Goal: Task Accomplishment & Management: Manage account settings

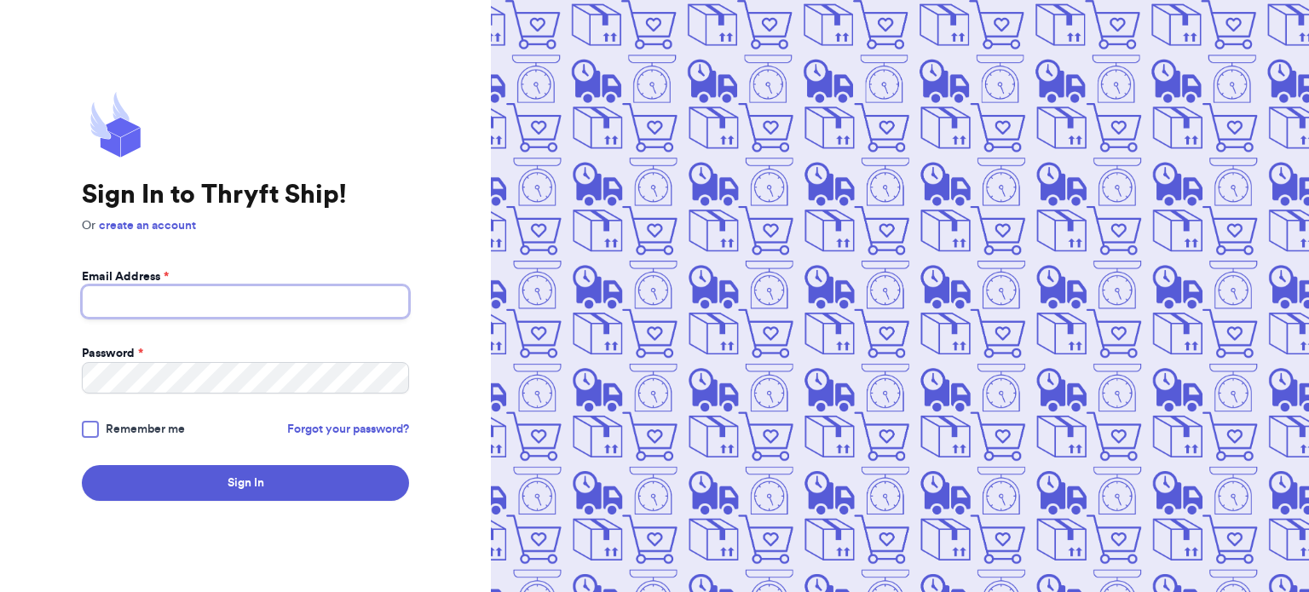
type input "[EMAIL_ADDRESS][DOMAIN_NAME]"
click at [95, 429] on div at bounding box center [90, 429] width 17 height 17
click at [0, 0] on input "Remember me" at bounding box center [0, 0] width 0 height 0
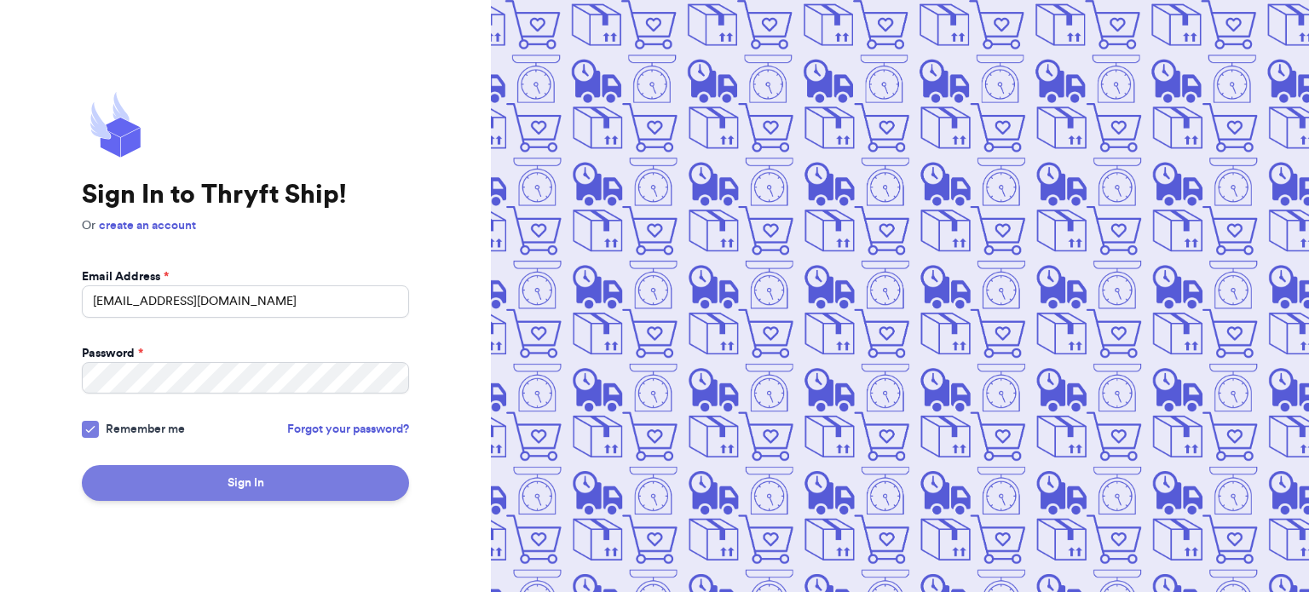
click at [178, 474] on button "Sign In" at bounding box center [245, 483] width 327 height 36
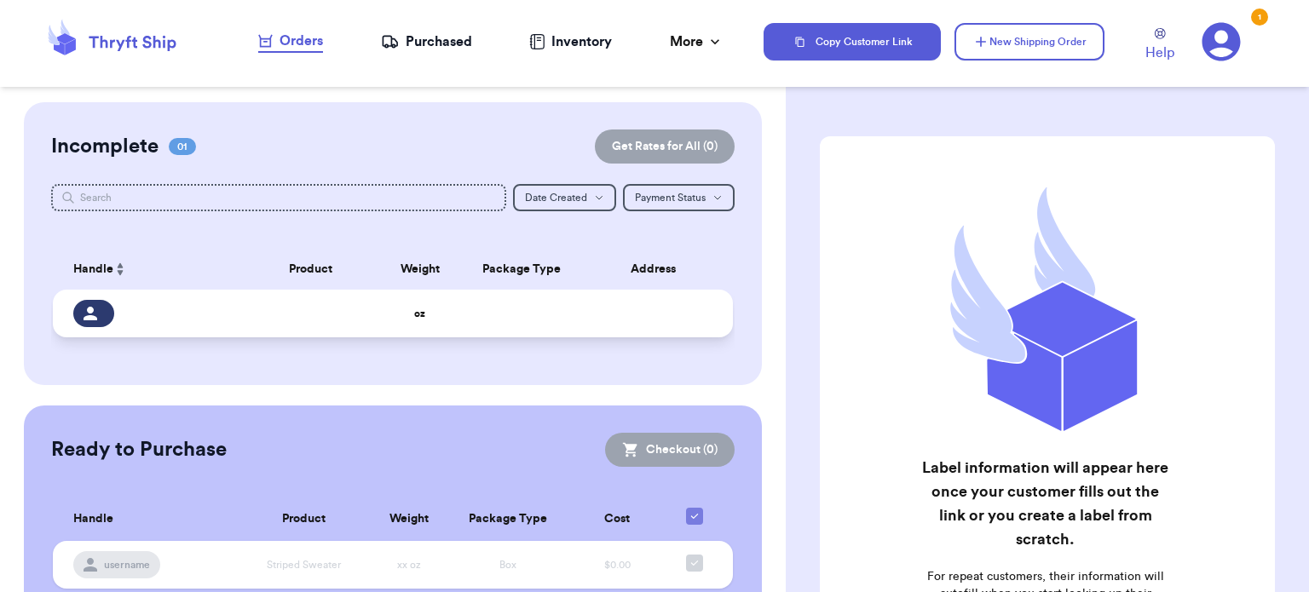
click at [411, 330] on td "oz" at bounding box center [420, 314] width 82 height 48
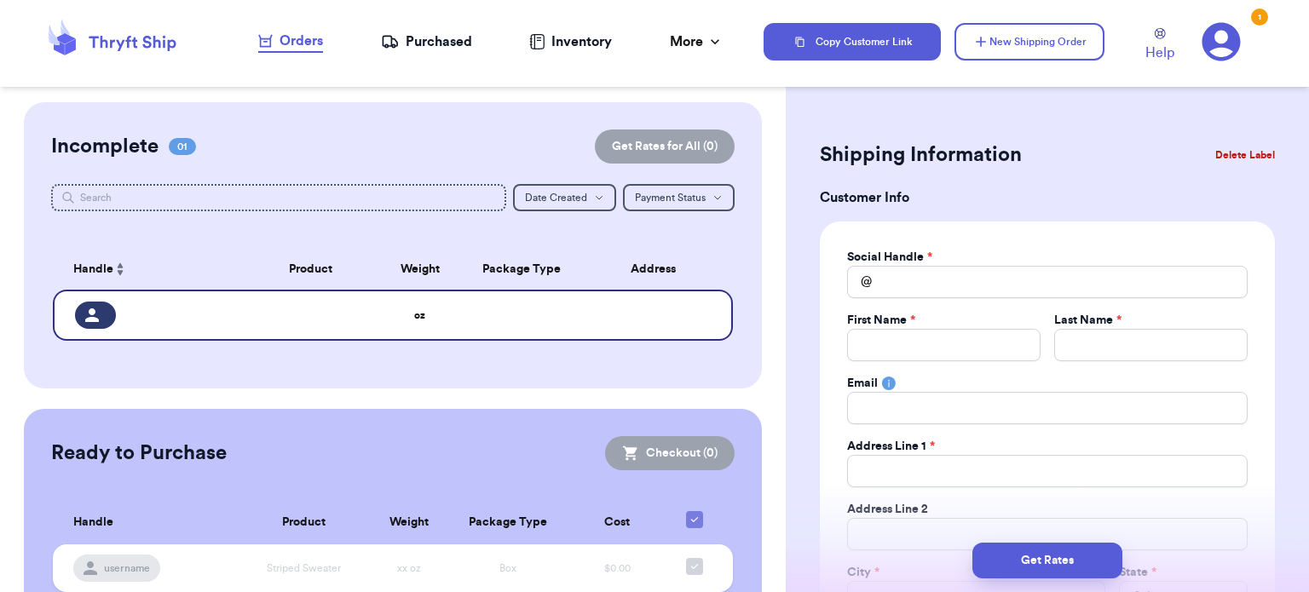
click at [1231, 152] on button "Delete Label" at bounding box center [1244, 154] width 73 height 37
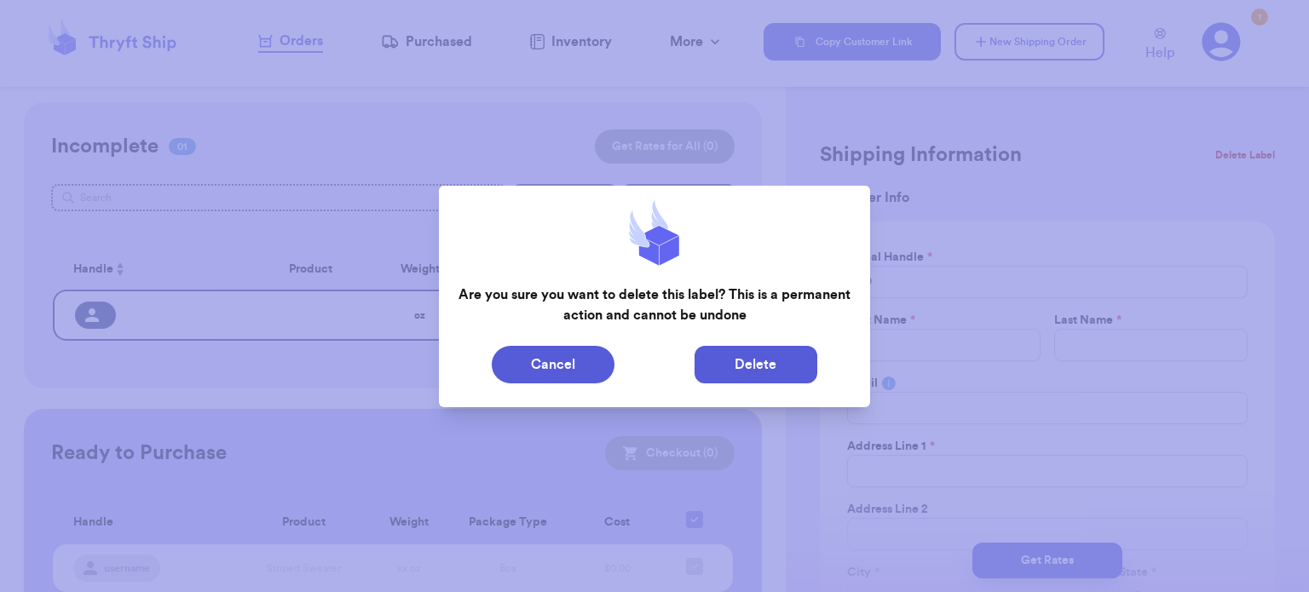
click at [781, 362] on button "Delete" at bounding box center [756, 364] width 123 height 37
click at [718, 349] on button "Delete" at bounding box center [756, 364] width 123 height 37
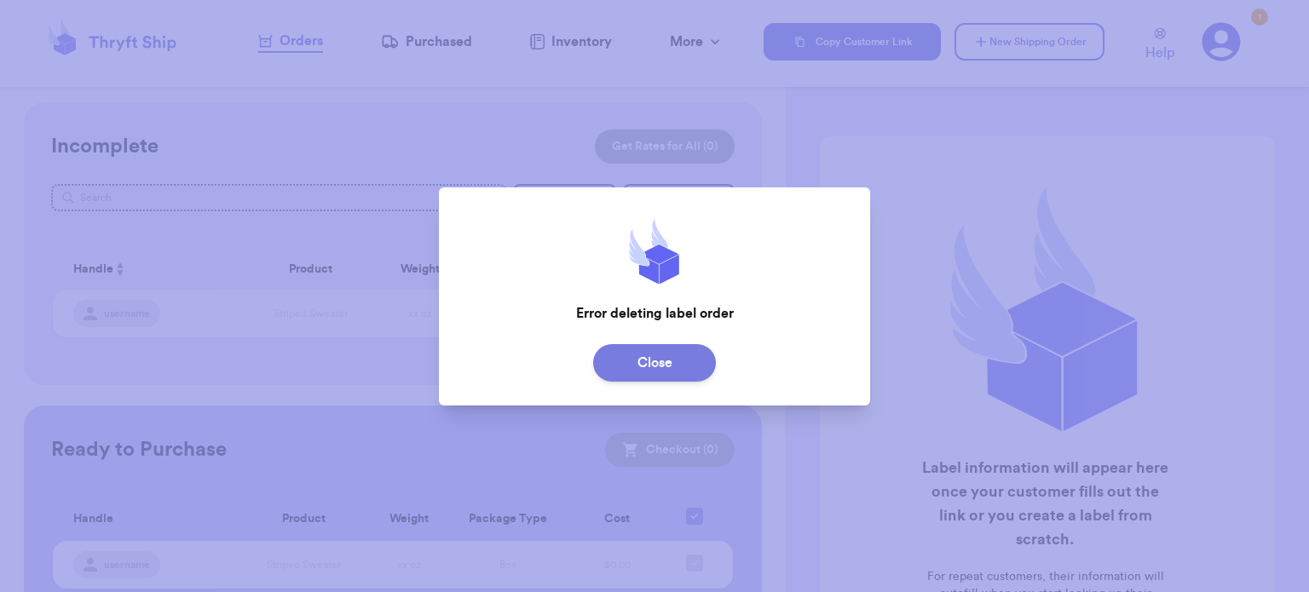
click at [648, 371] on button "Close" at bounding box center [654, 362] width 123 height 37
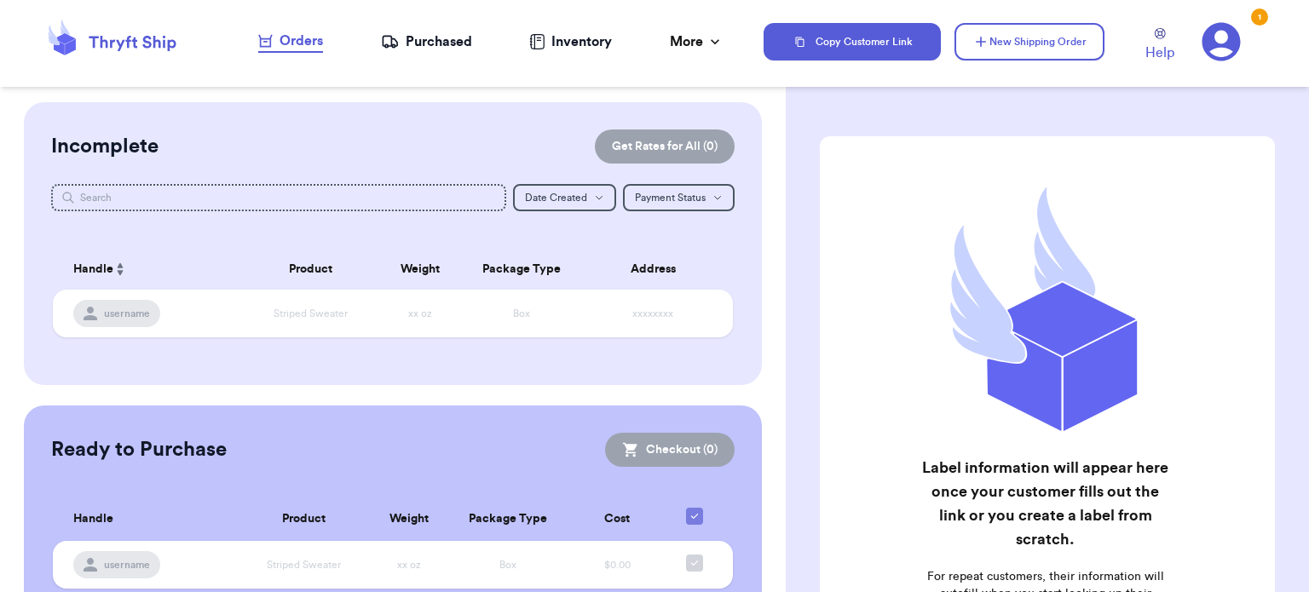
click at [417, 41] on div "Purchased" at bounding box center [426, 42] width 91 height 20
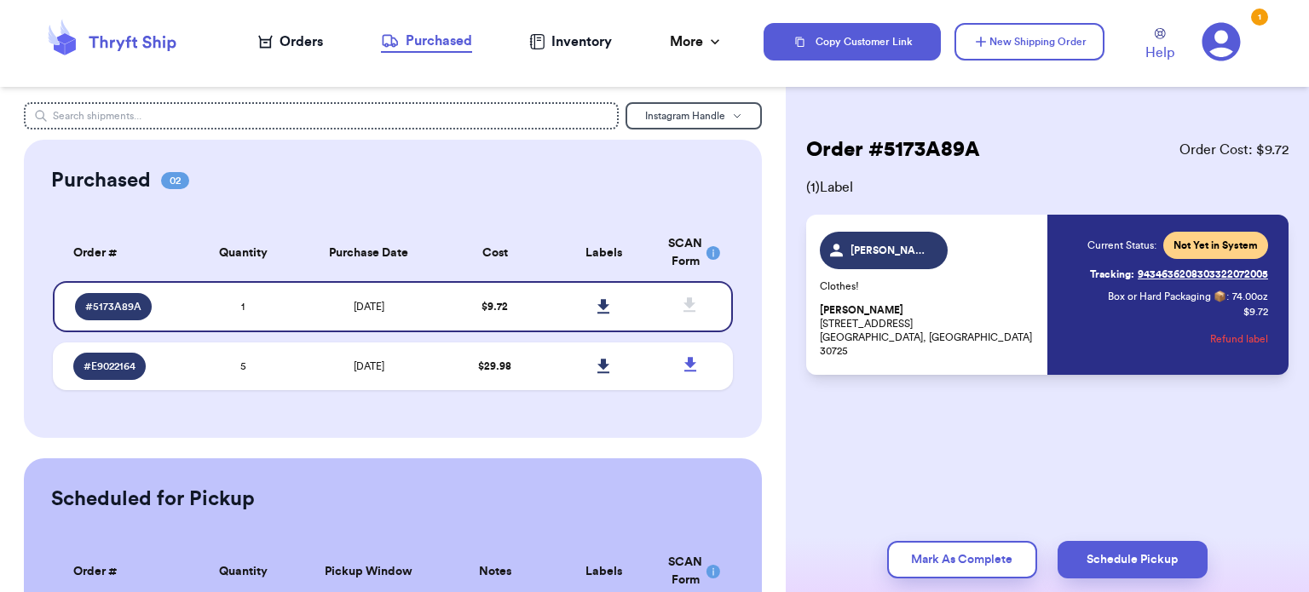
click at [945, 356] on p "[PERSON_NAME] [STREET_ADDRESS][PERSON_NAME]" at bounding box center [928, 330] width 217 height 55
click at [597, 305] on icon at bounding box center [603, 306] width 12 height 14
